Goal: Task Accomplishment & Management: Use online tool/utility

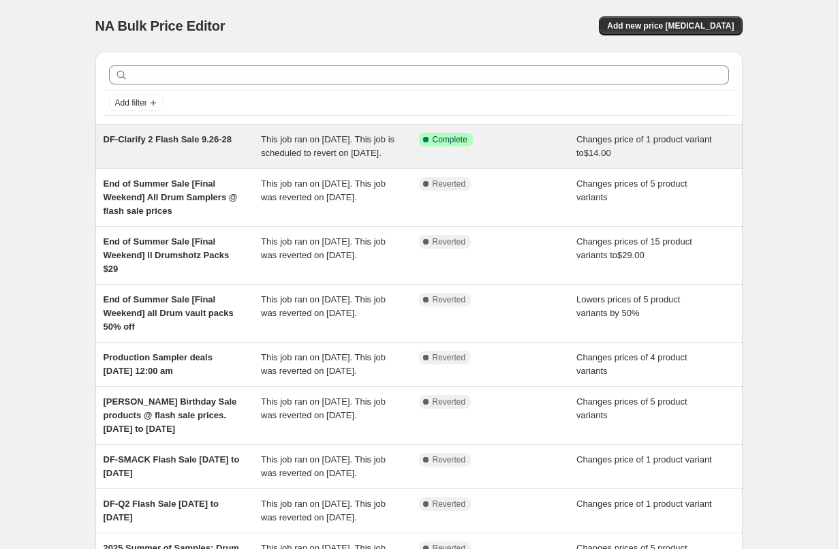
click at [297, 155] on span "This job ran on [DATE]. This job is scheduled to revert on [DATE]." at bounding box center [328, 146] width 134 height 24
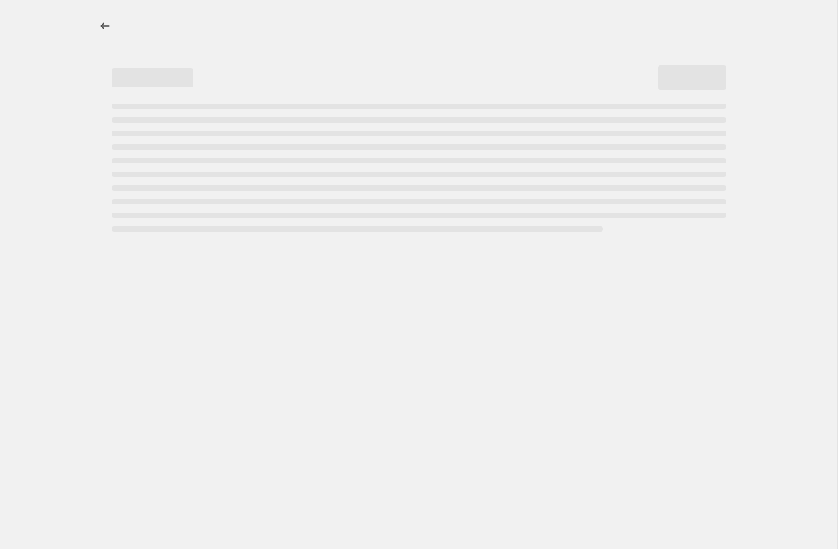
select select "to"
